Goal: Task Accomplishment & Management: Use online tool/utility

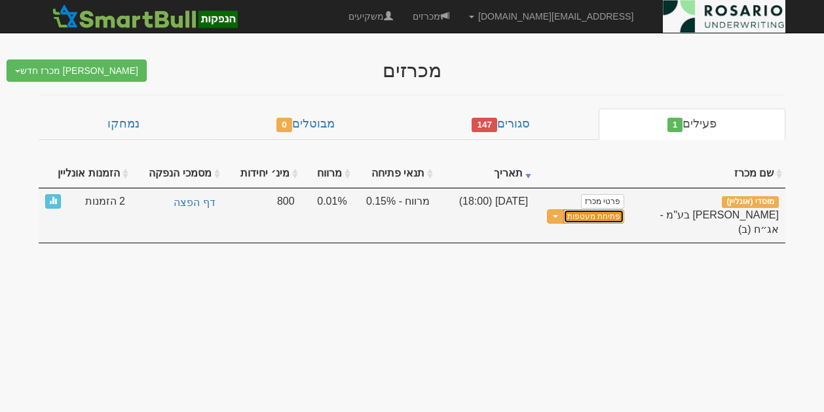
click at [604, 217] on button "פתיחת מעטפות" at bounding box center [593, 216] width 61 height 15
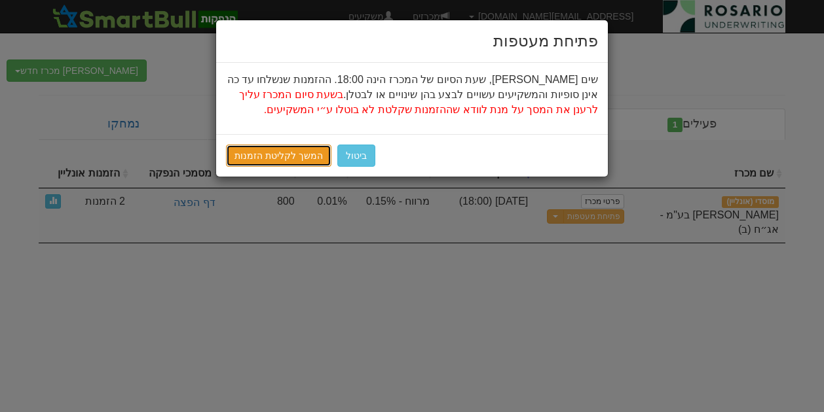
click at [272, 150] on link "המשך לקליטת הזמנות" at bounding box center [278, 156] width 105 height 22
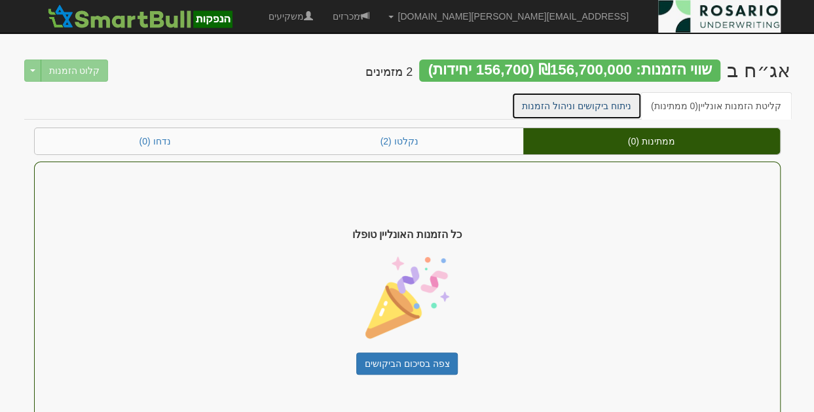
click at [562, 103] on link "ניתוח ביקושים וניהול הזמנות" at bounding box center [576, 105] width 130 height 27
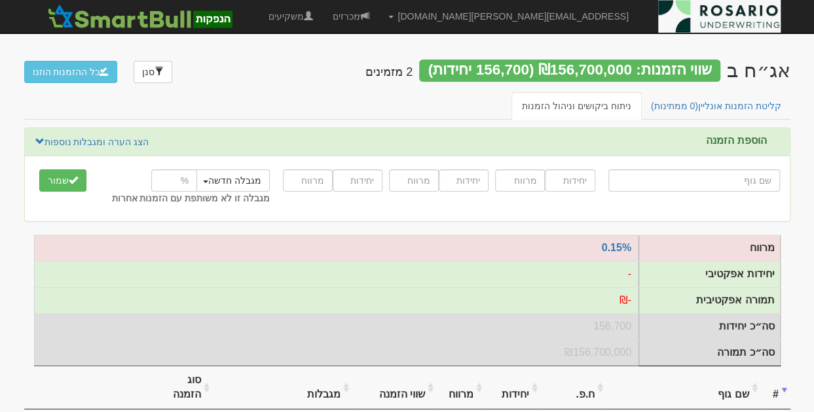
scroll to position [198, 0]
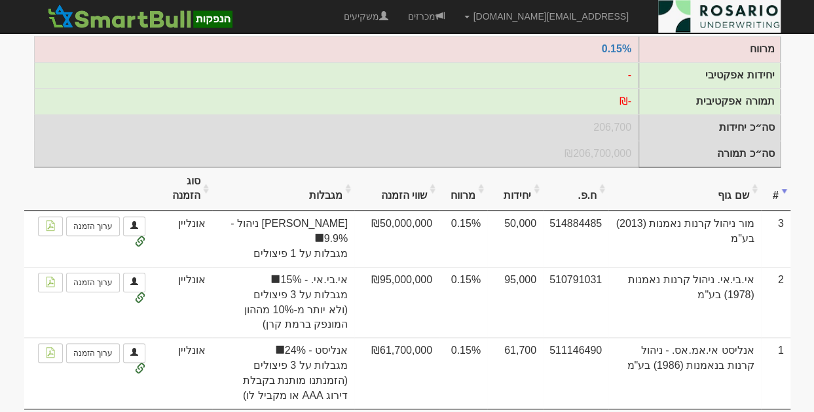
scroll to position [240, 0]
